Goal: Task Accomplishment & Management: Use online tool/utility

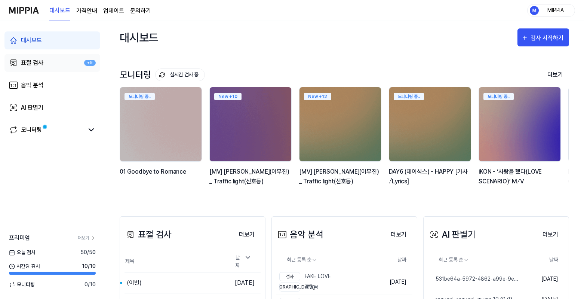
click at [52, 59] on link "표절 검사 +9" at bounding box center [52, 63] width 96 height 18
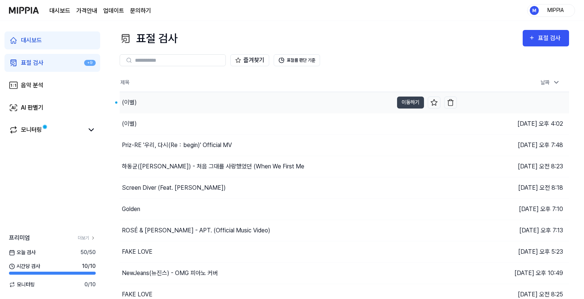
click at [160, 108] on div "(이별)" at bounding box center [257, 102] width 274 height 21
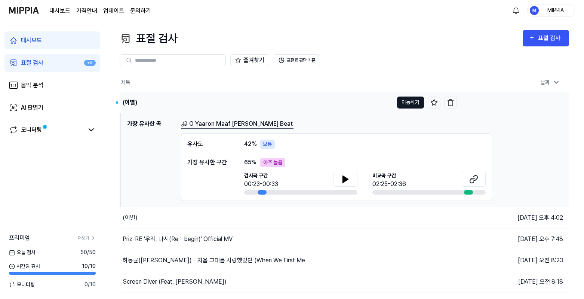
click at [408, 104] on button "이동하기" at bounding box center [410, 102] width 27 height 12
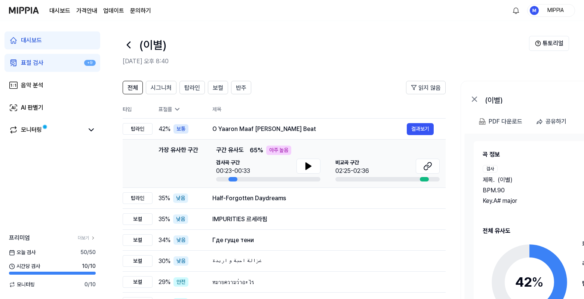
click at [274, 98] on header "전체 시그니처 탑라인 보컬 반주 읽지 않음" at bounding box center [284, 90] width 323 height 19
click at [543, 47] on button "튜토리얼" at bounding box center [549, 43] width 40 height 15
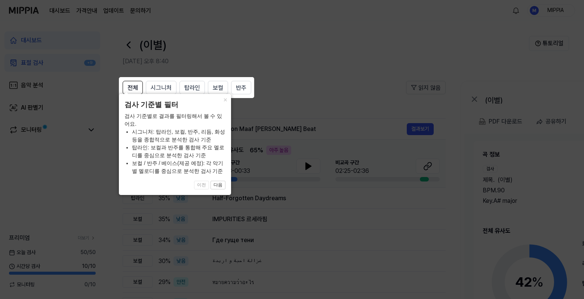
click at [365, 98] on icon at bounding box center [293, 149] width 587 height 299
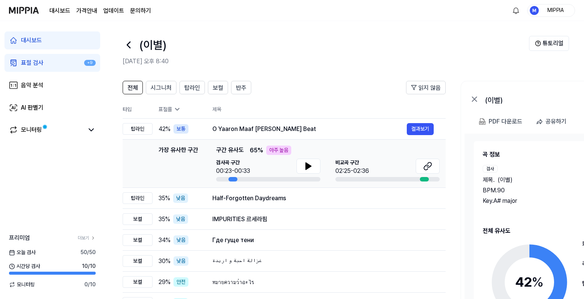
click at [61, 64] on link "표절 검사 +9" at bounding box center [52, 63] width 96 height 18
